Goal: Transaction & Acquisition: Purchase product/service

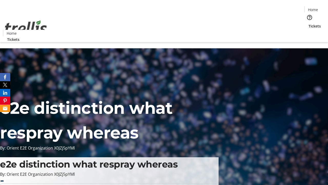
click at [309, 23] on span "Tickets" at bounding box center [315, 25] width 12 height 5
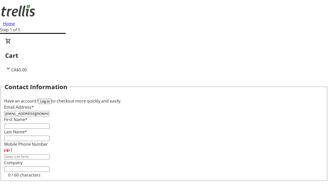
type input "[EMAIL_ADDRESS][DOMAIN_NAME]"
type input "[PERSON_NAME]"
